Goal: Task Accomplishment & Management: Manage account settings

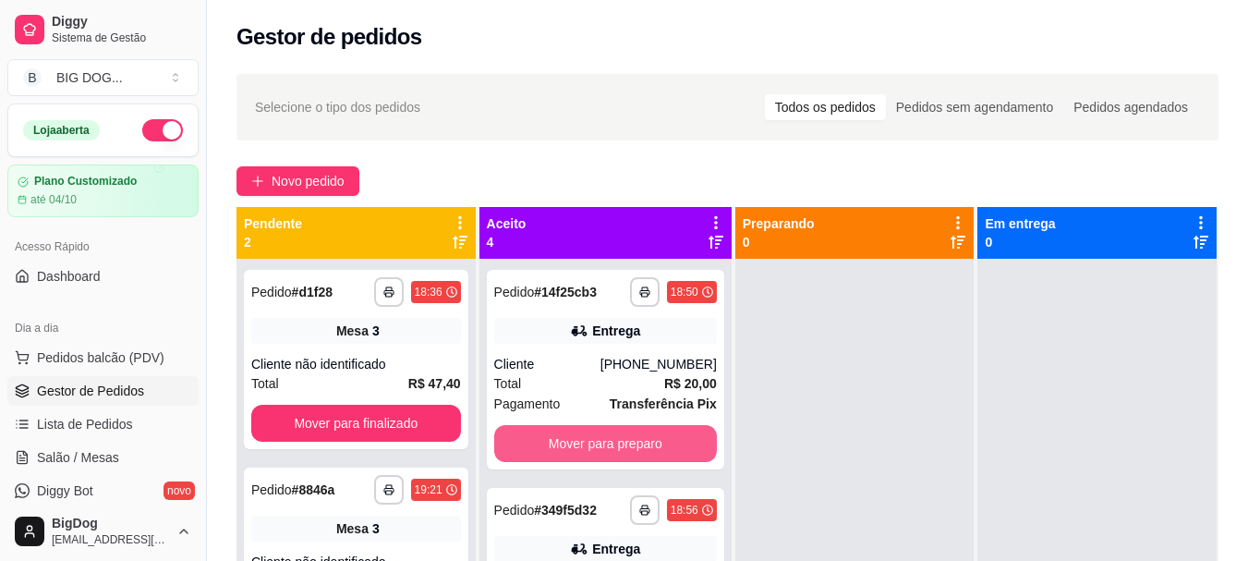
click at [584, 435] on button "Mover para preparo" at bounding box center [605, 443] width 223 height 37
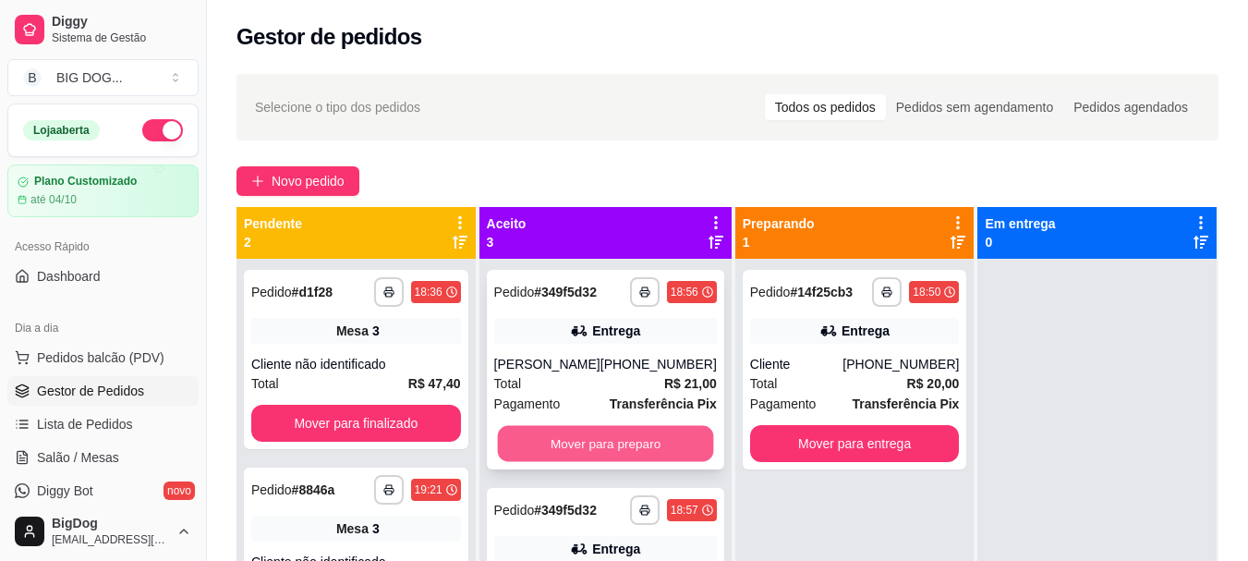
click at [584, 436] on button "Mover para preparo" at bounding box center [605, 444] width 216 height 36
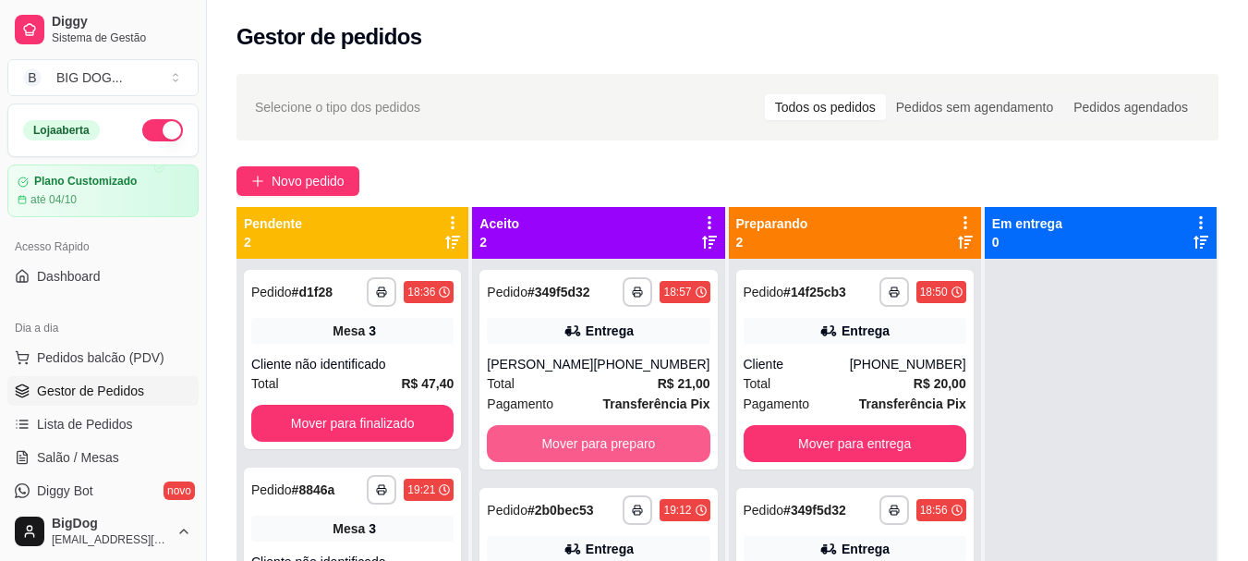
click at [584, 436] on button "Mover para preparo" at bounding box center [598, 443] width 223 height 37
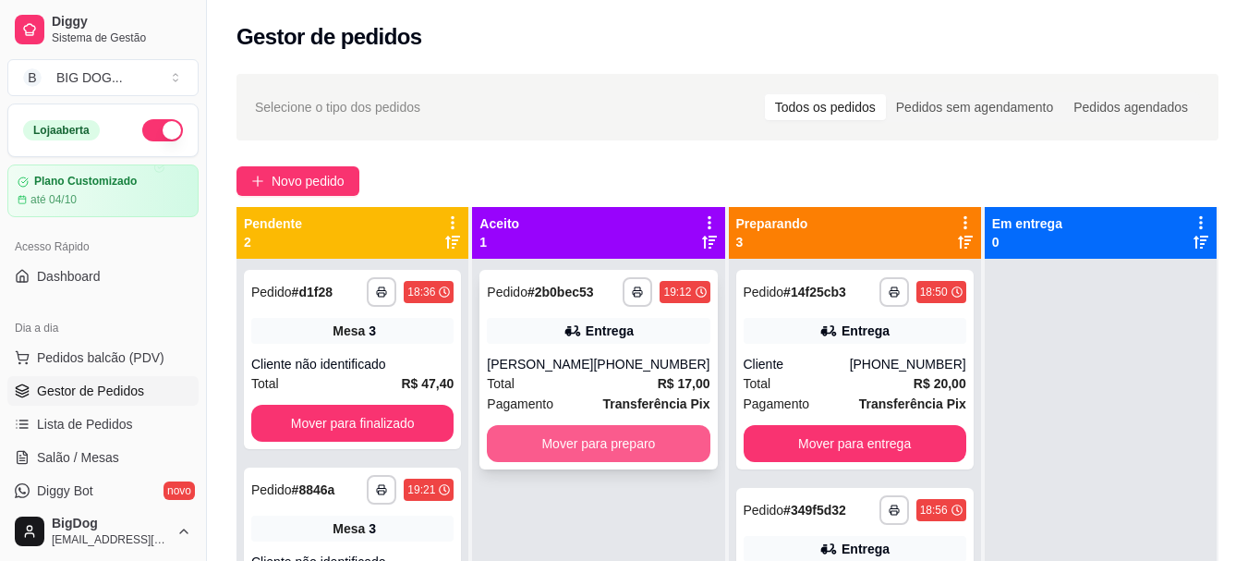
click at [593, 457] on button "Mover para preparo" at bounding box center [598, 443] width 223 height 37
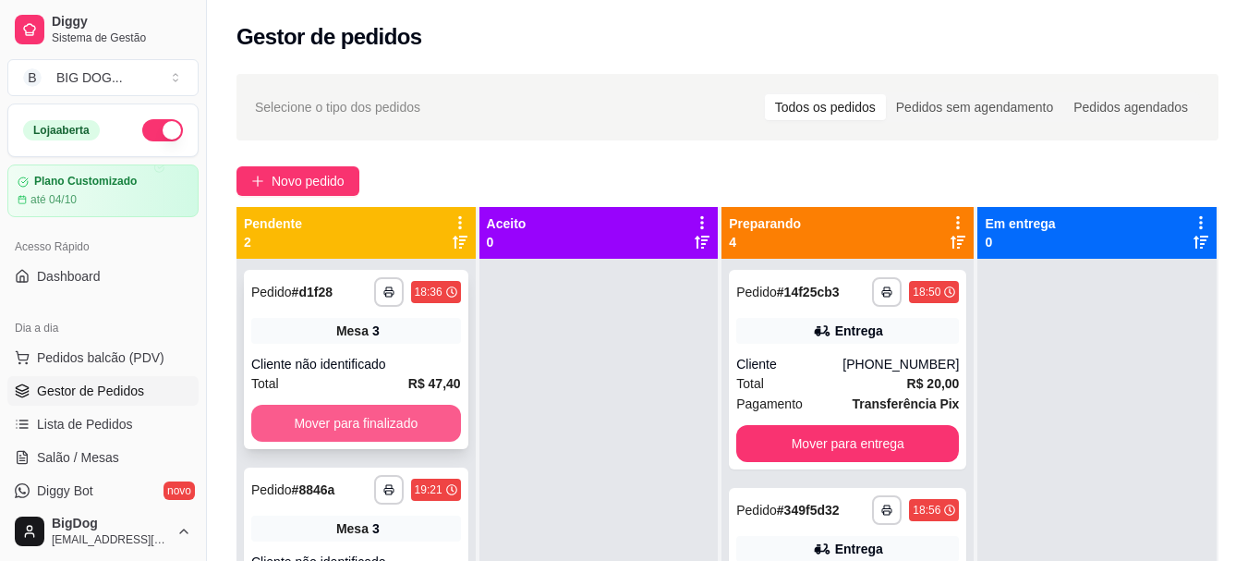
click at [409, 438] on button "Mover para finalizado" at bounding box center [356, 423] width 210 height 37
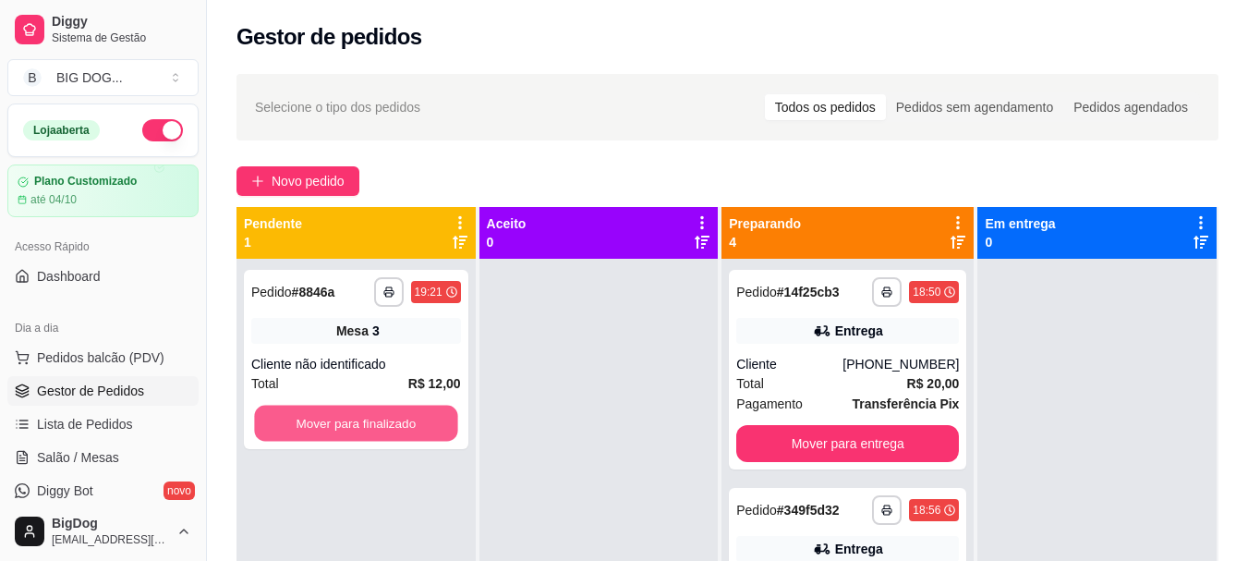
click at [409, 438] on button "Mover para finalizado" at bounding box center [355, 424] width 203 height 36
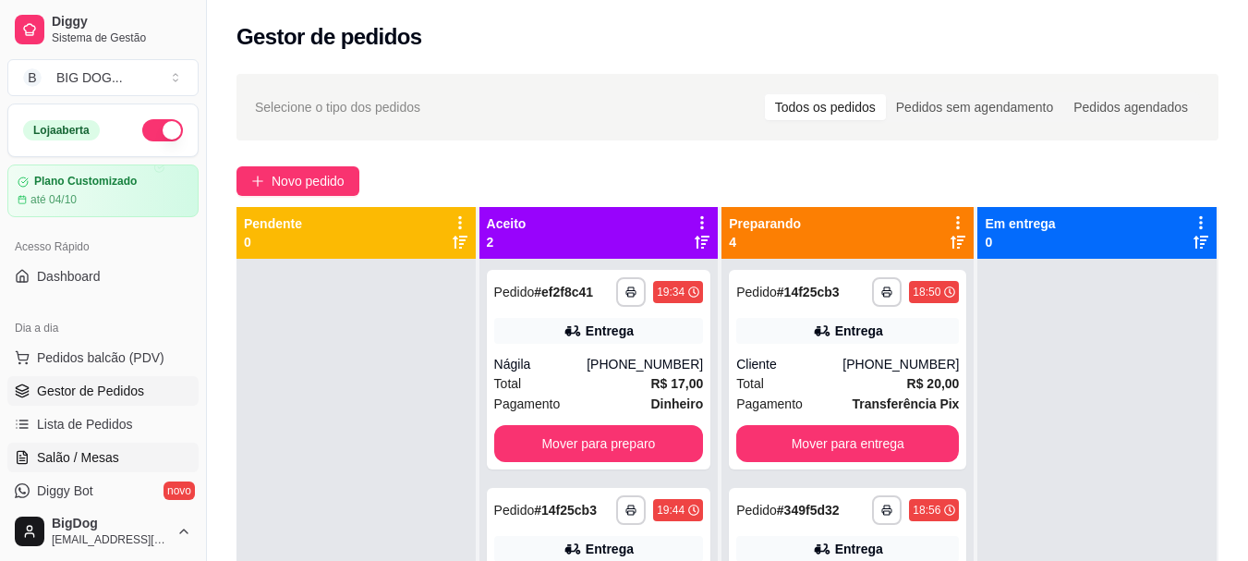
click at [85, 448] on span "Salão / Mesas" at bounding box center [78, 457] width 82 height 18
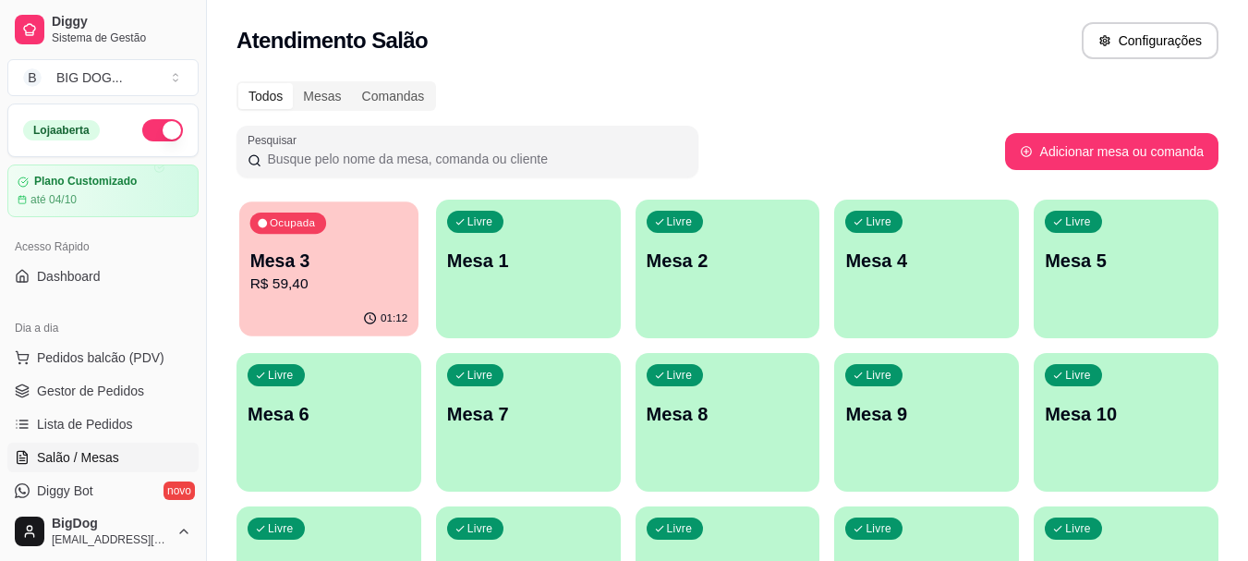
click at [295, 298] on div "Ocupada Mesa 3 R$ 59,40" at bounding box center [328, 251] width 179 height 100
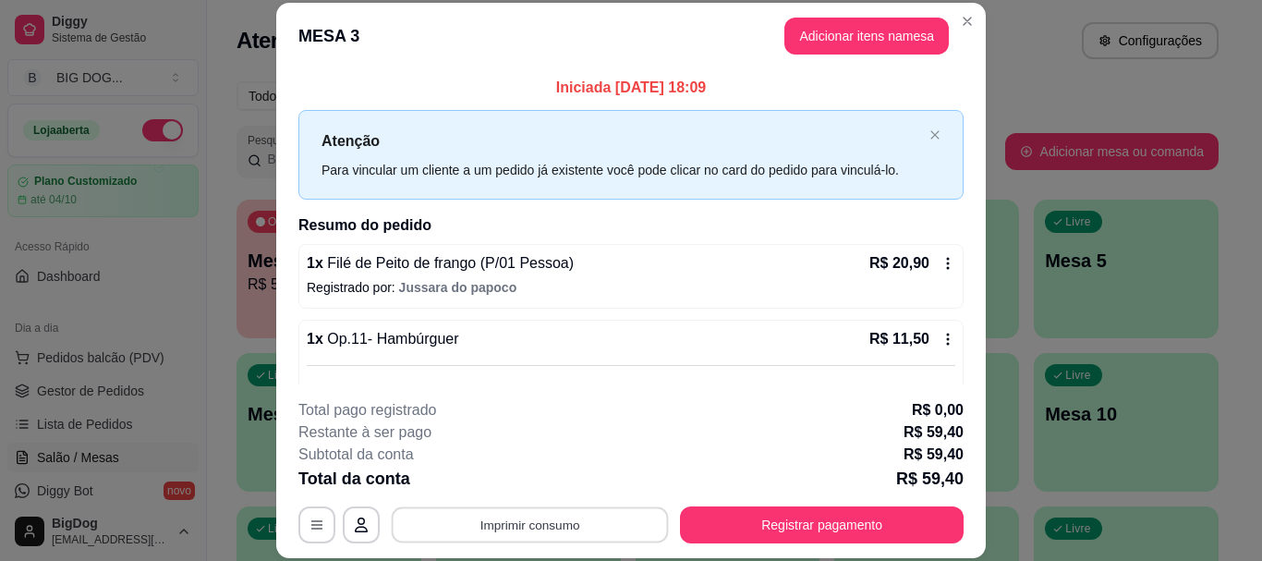
click at [617, 509] on button "Imprimir consumo" at bounding box center [530, 525] width 277 height 36
click at [517, 473] on button "IMPRESSORA" at bounding box center [529, 483] width 134 height 30
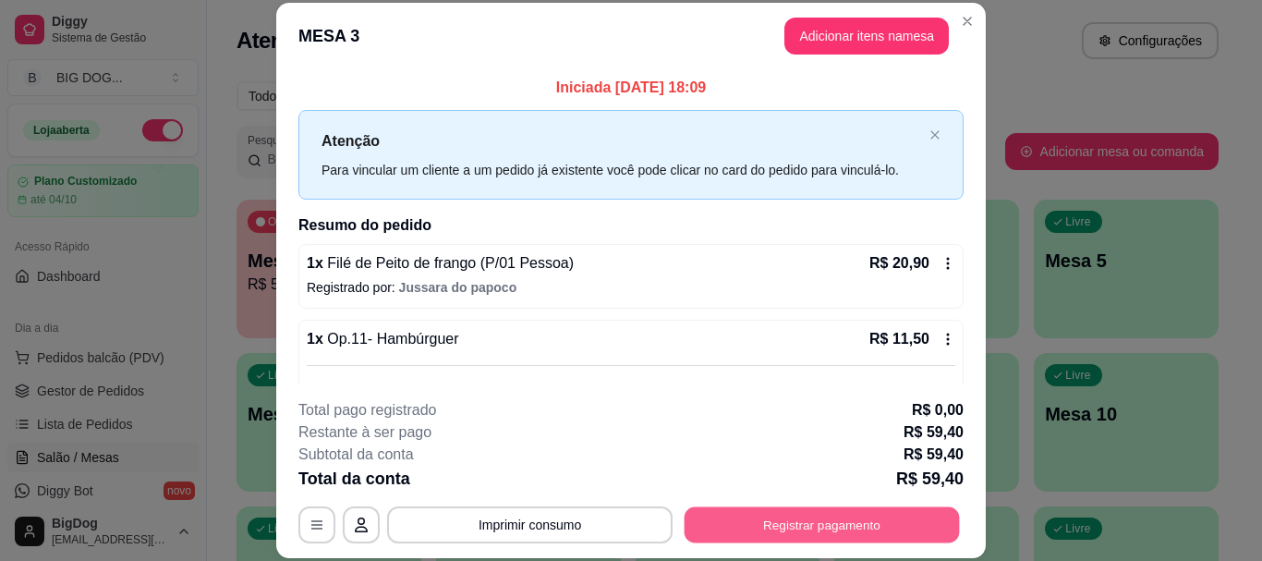
click at [704, 521] on button "Registrar pagamento" at bounding box center [822, 525] width 275 height 36
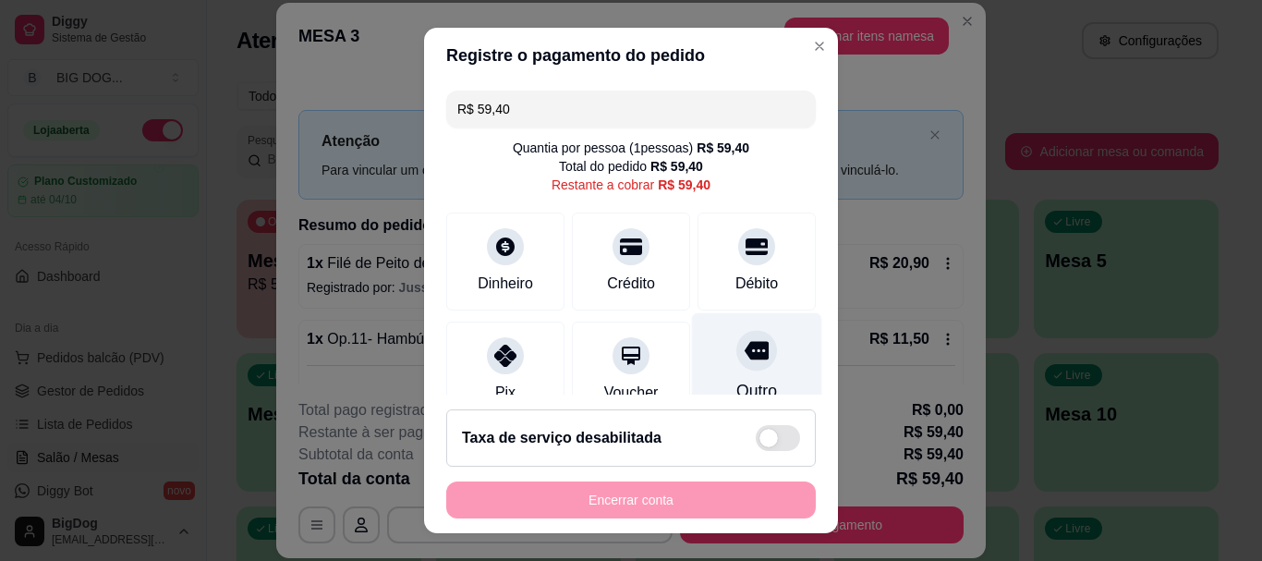
click at [745, 359] on icon at bounding box center [757, 351] width 24 height 18
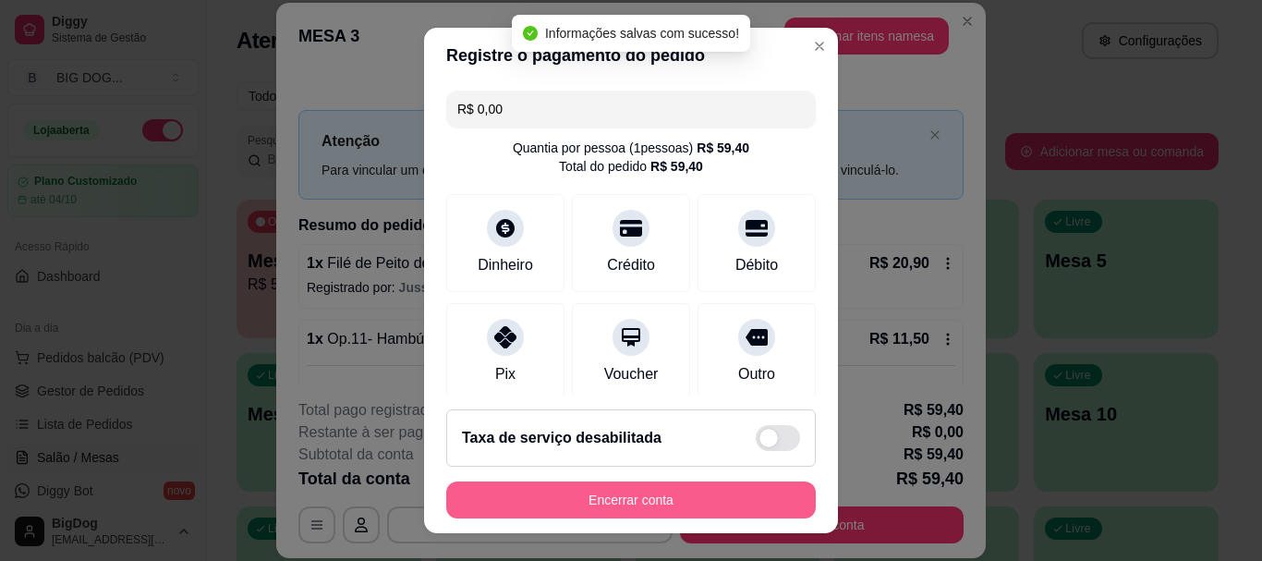
type input "R$ 0,00"
click at [701, 506] on button "Encerrar conta" at bounding box center [631, 499] width 370 height 37
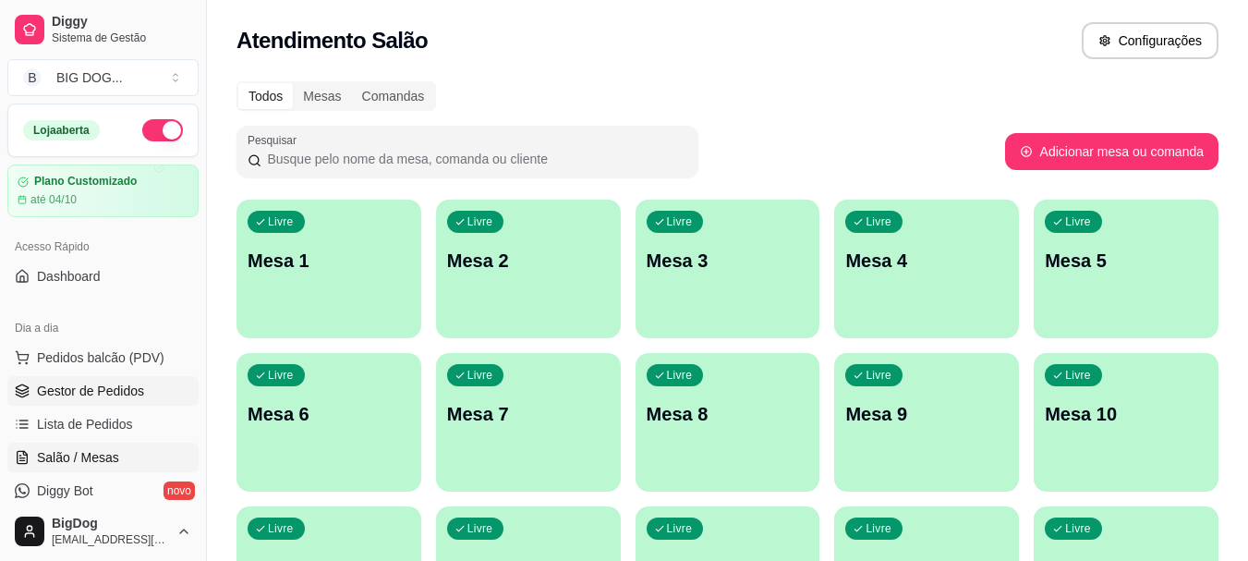
click at [101, 397] on span "Gestor de Pedidos" at bounding box center [90, 391] width 107 height 18
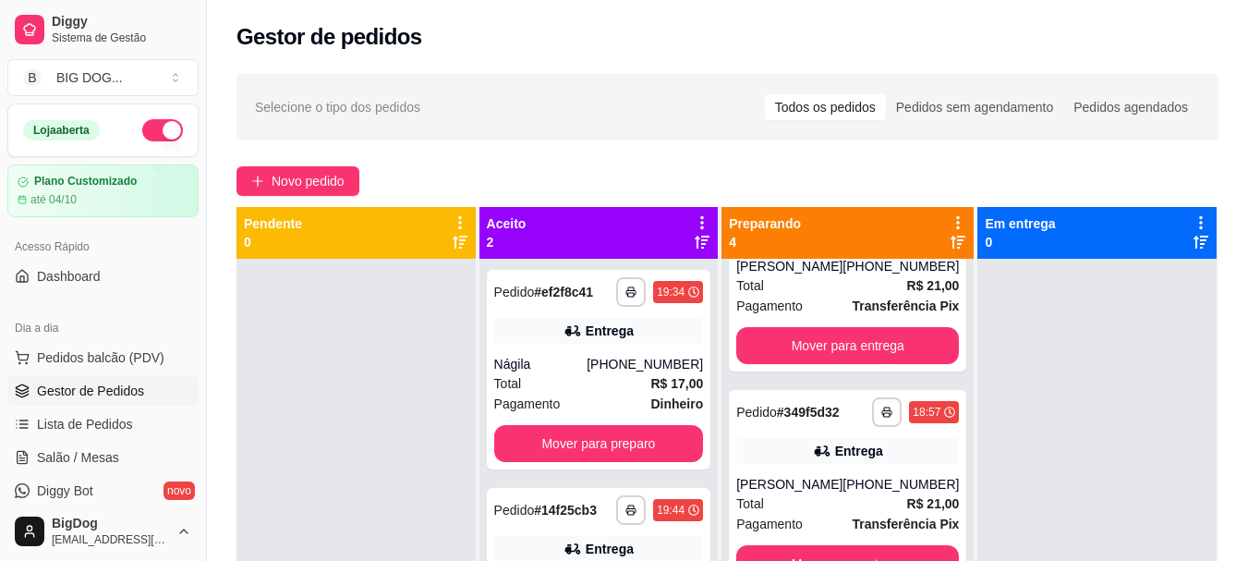
scroll to position [330, 0]
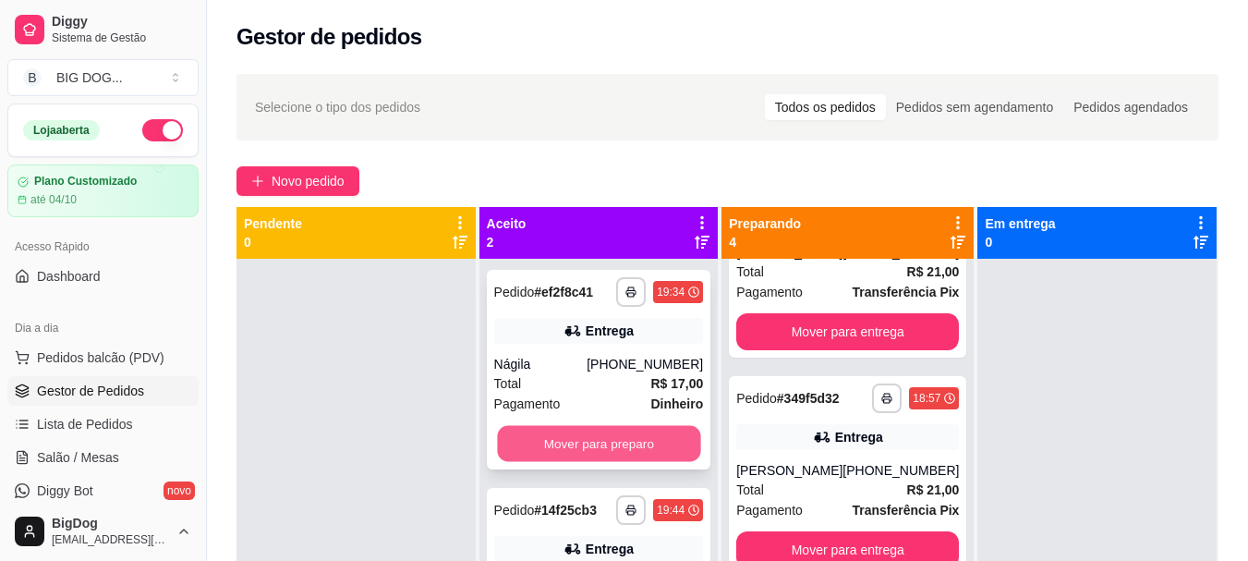
click at [631, 438] on button "Mover para preparo" at bounding box center [598, 444] width 203 height 36
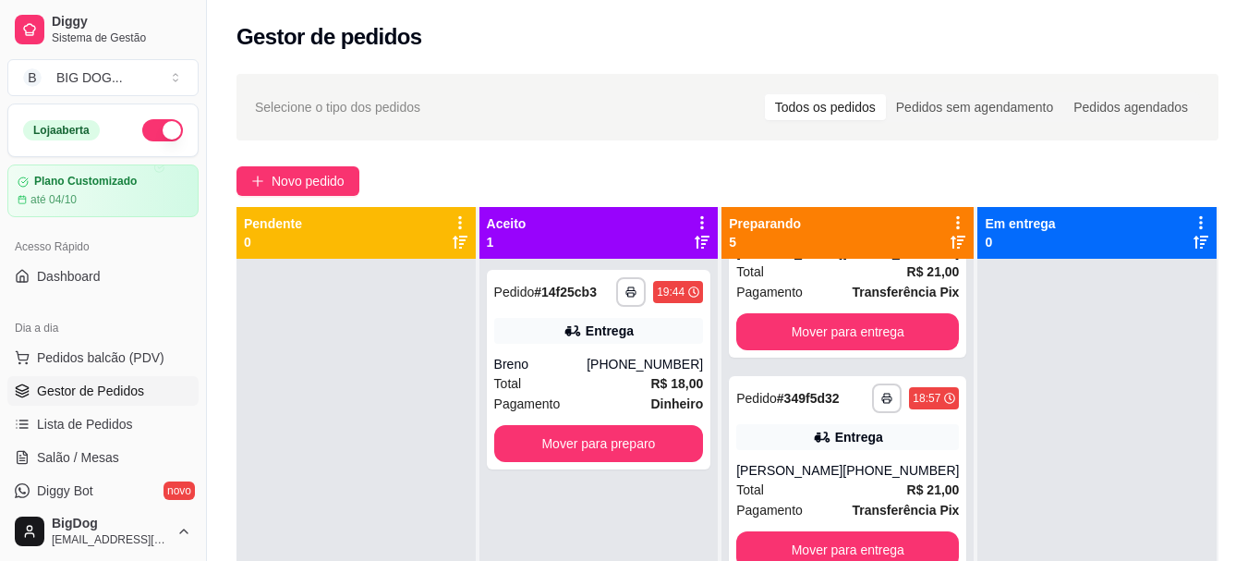
scroll to position [282, 0]
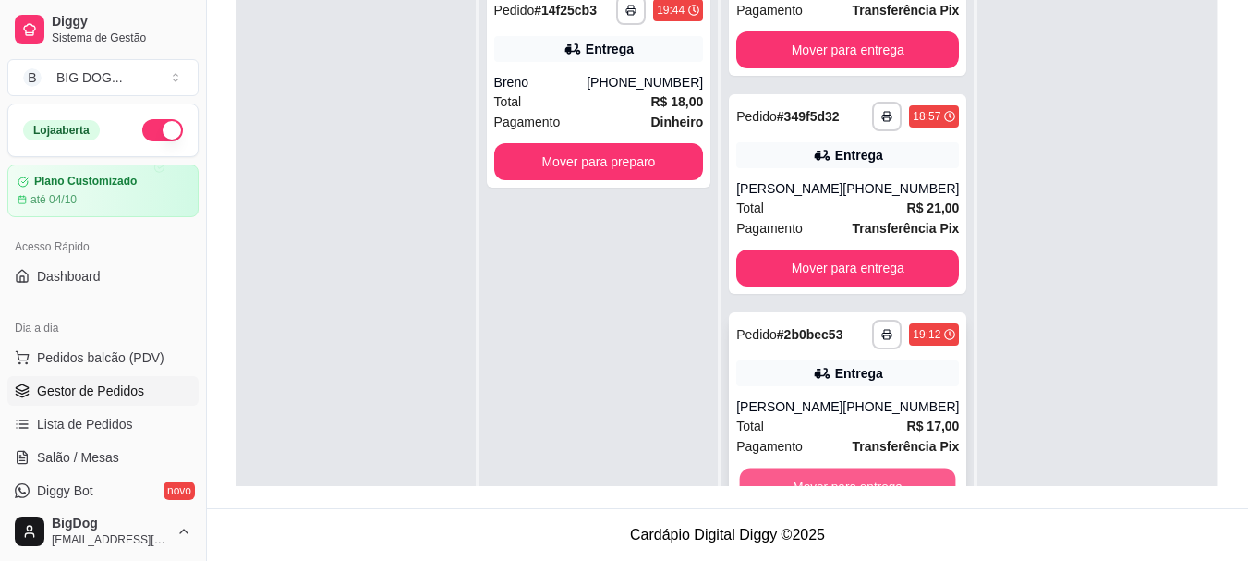
click at [846, 476] on button "Mover para entrega" at bounding box center [848, 487] width 216 height 36
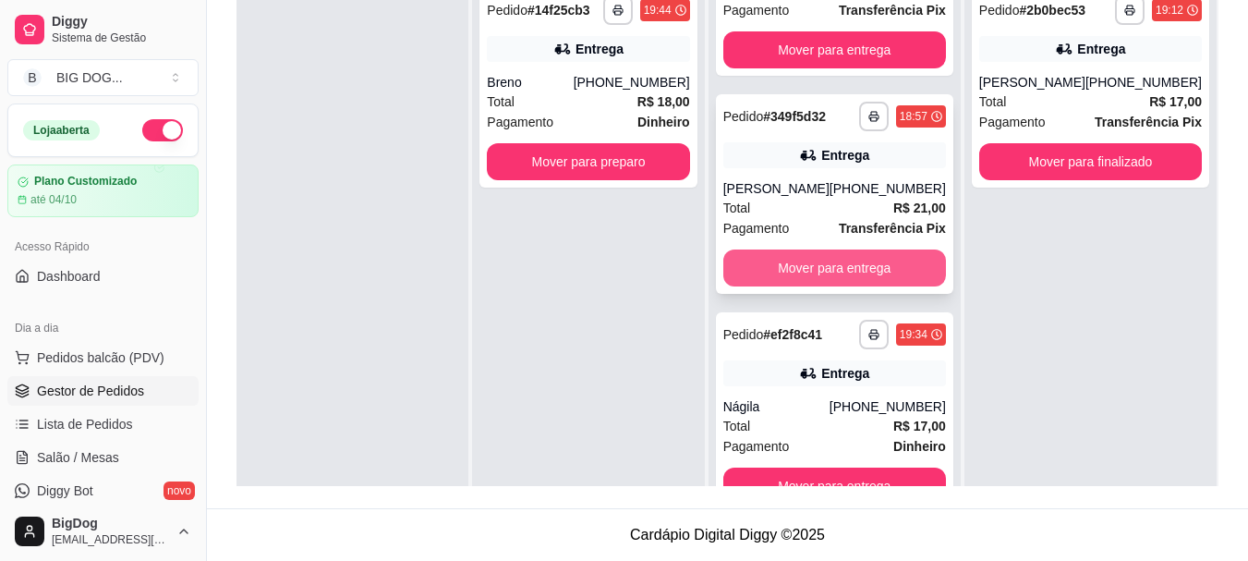
click at [864, 263] on button "Mover para entrega" at bounding box center [835, 268] width 223 height 37
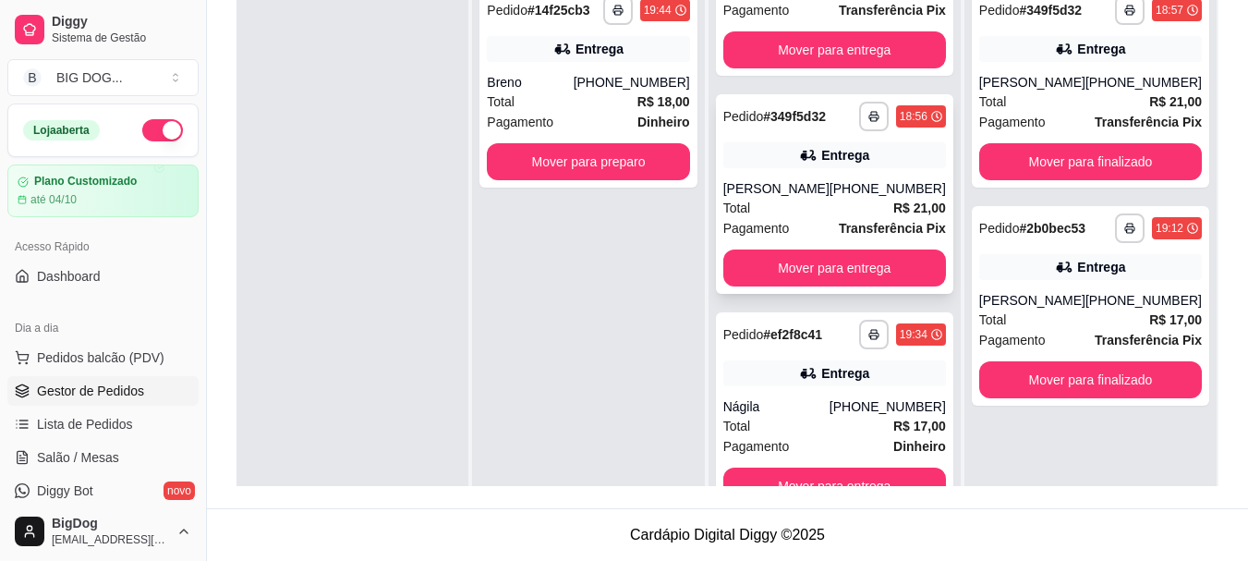
click at [838, 209] on div "Total R$ 21,00" at bounding box center [835, 208] width 223 height 20
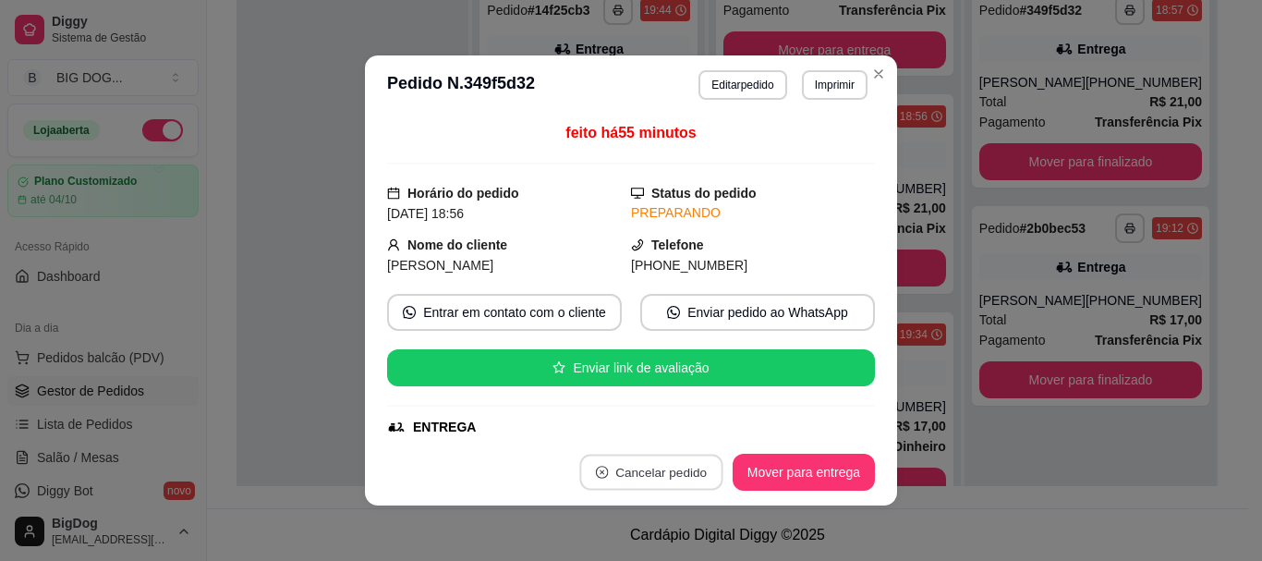
click at [684, 465] on button "Cancelar pedido" at bounding box center [650, 473] width 143 height 36
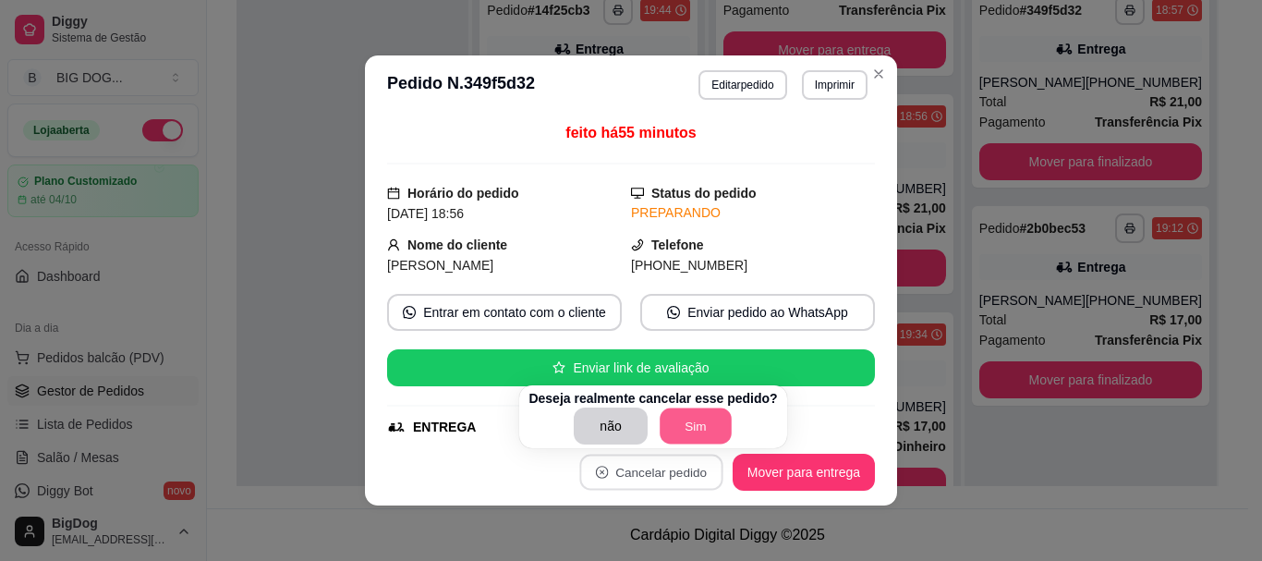
click at [672, 439] on button "Sim" at bounding box center [696, 426] width 72 height 36
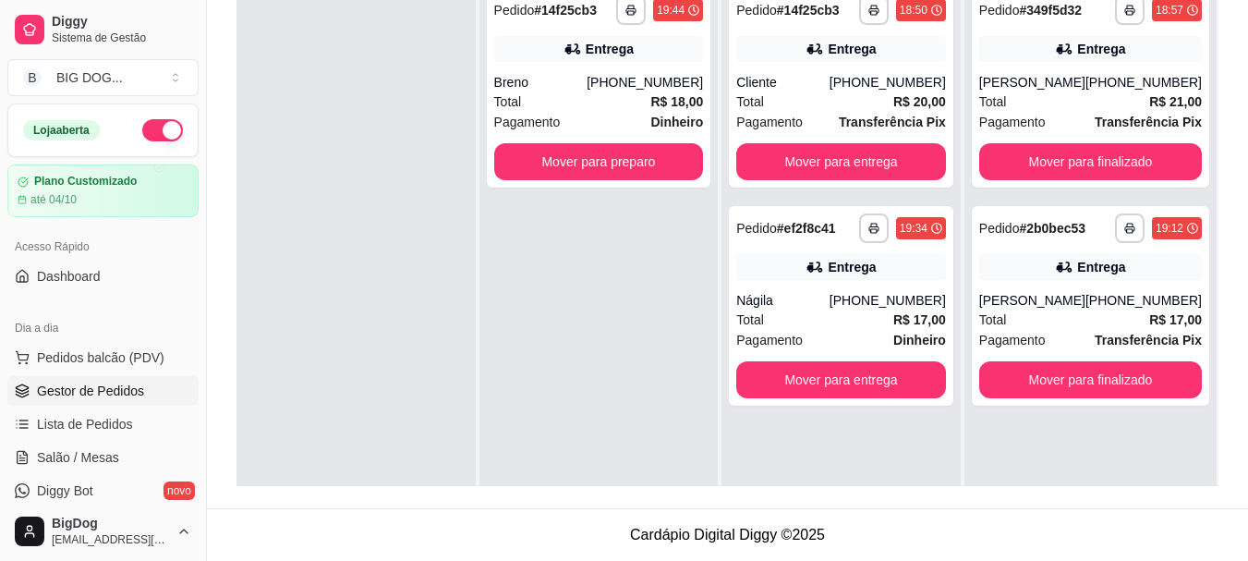
scroll to position [0, 0]
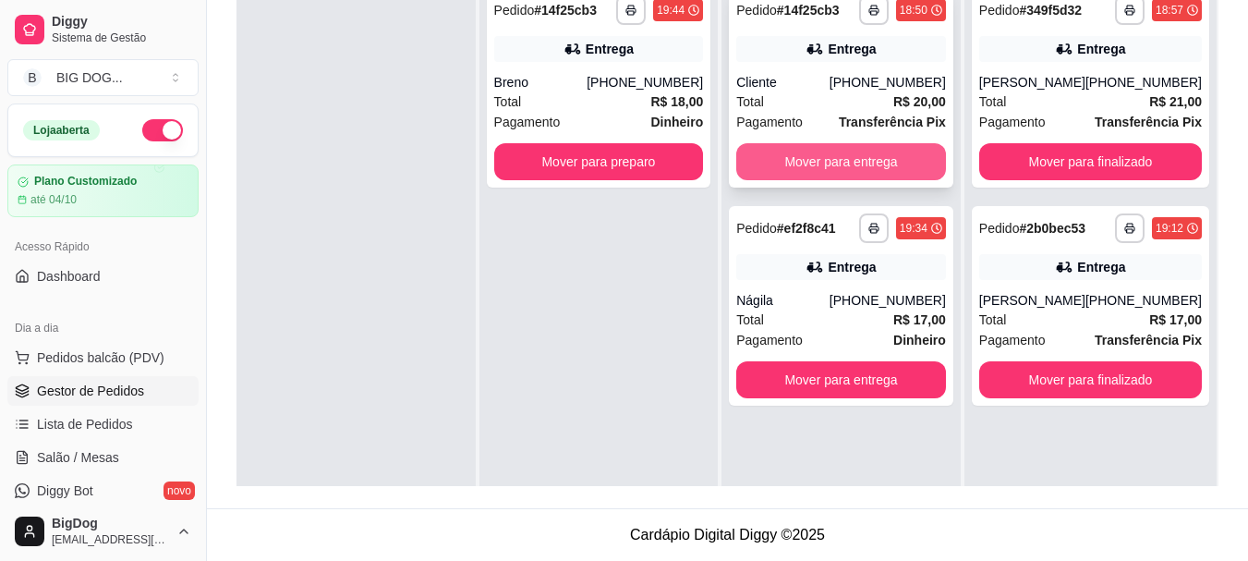
click at [875, 172] on button "Mover para entrega" at bounding box center [842, 161] width 210 height 37
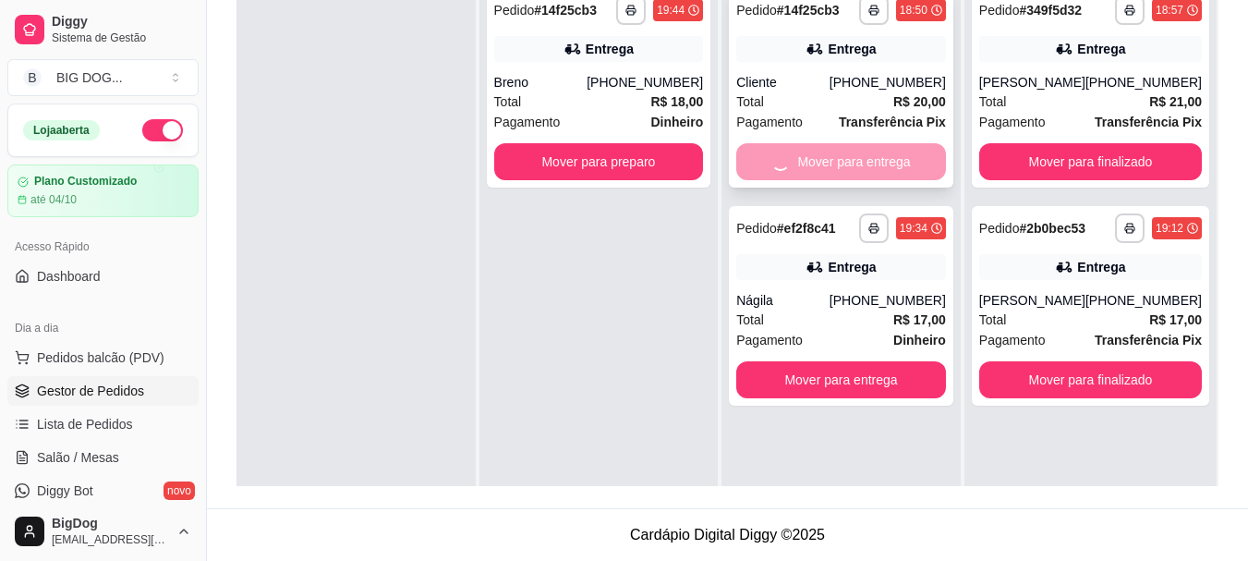
click at [875, 172] on div "Mover para entrega" at bounding box center [842, 161] width 210 height 37
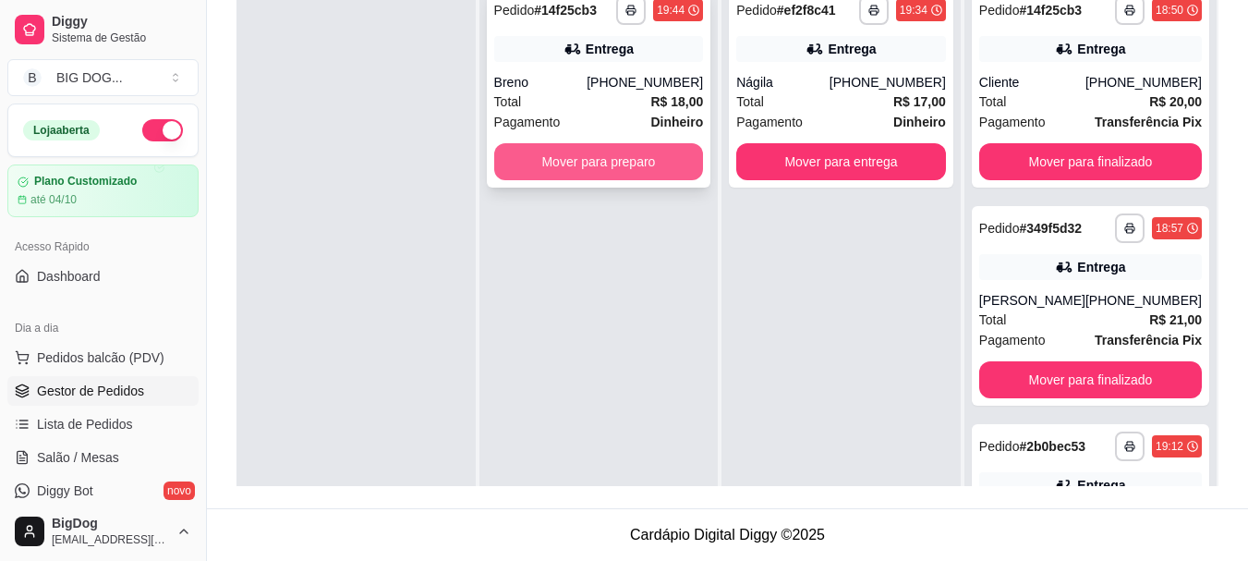
click at [666, 164] on button "Mover para preparo" at bounding box center [599, 161] width 210 height 37
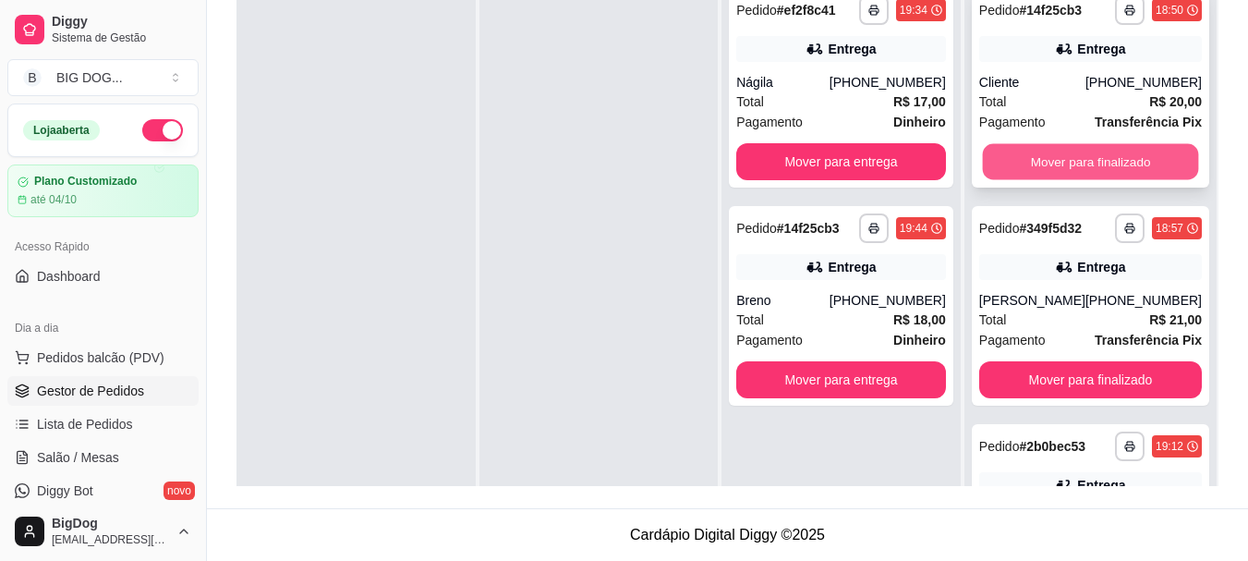
click at [1072, 161] on button "Mover para finalizado" at bounding box center [1090, 162] width 216 height 36
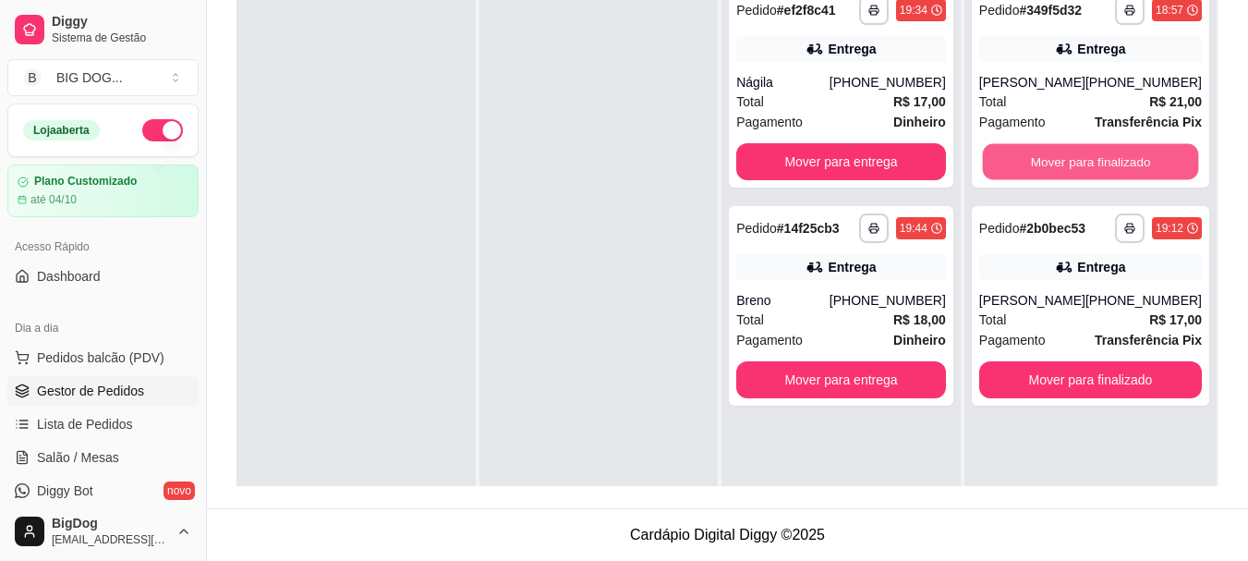
click at [1072, 161] on button "Mover para finalizado" at bounding box center [1090, 162] width 216 height 36
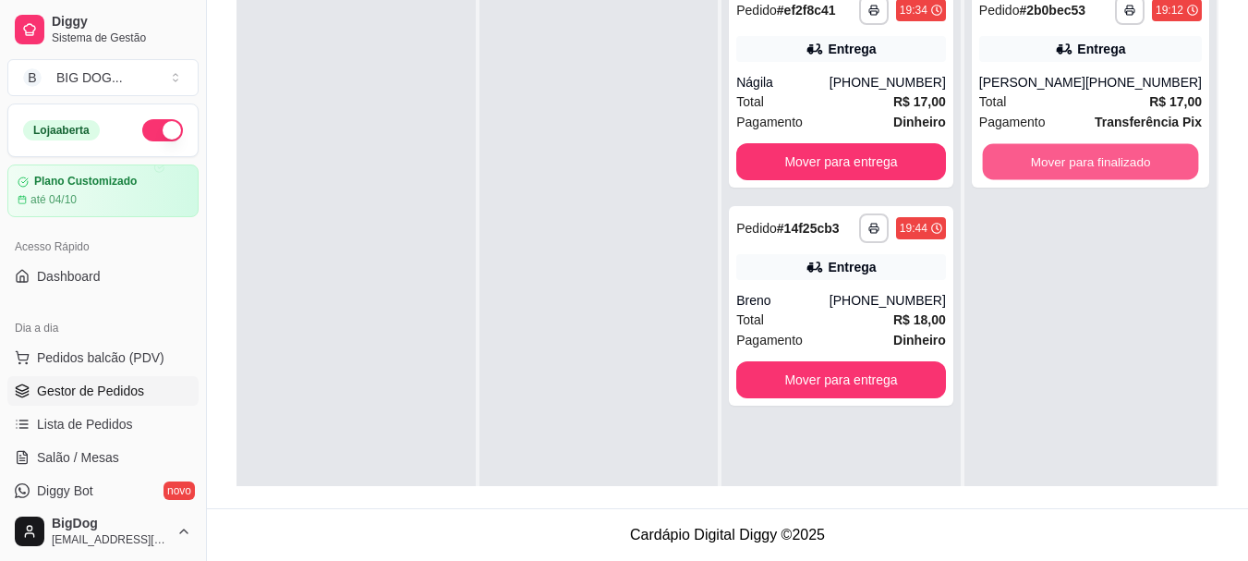
click at [1072, 161] on button "Mover para finalizado" at bounding box center [1090, 162] width 216 height 36
